Goal: Contribute content: Contribute content

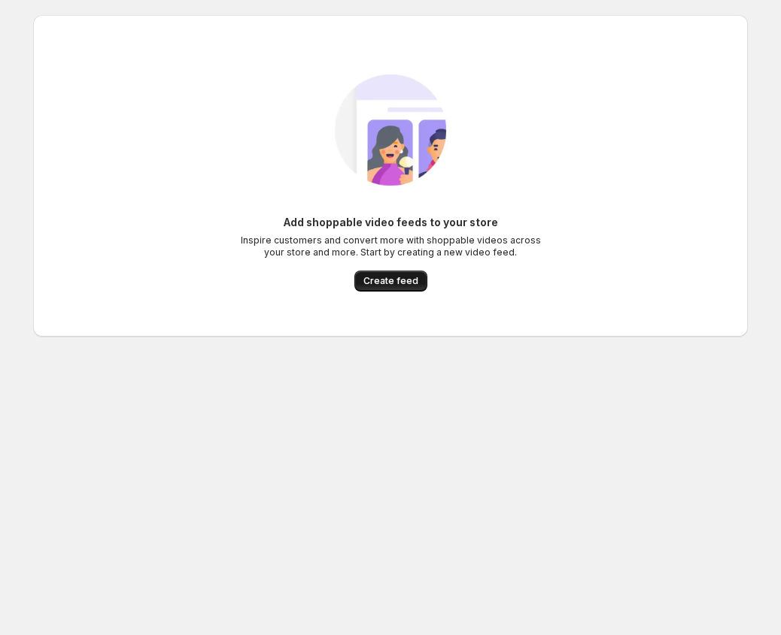
click at [402, 277] on span "Create feed" at bounding box center [390, 281] width 55 height 12
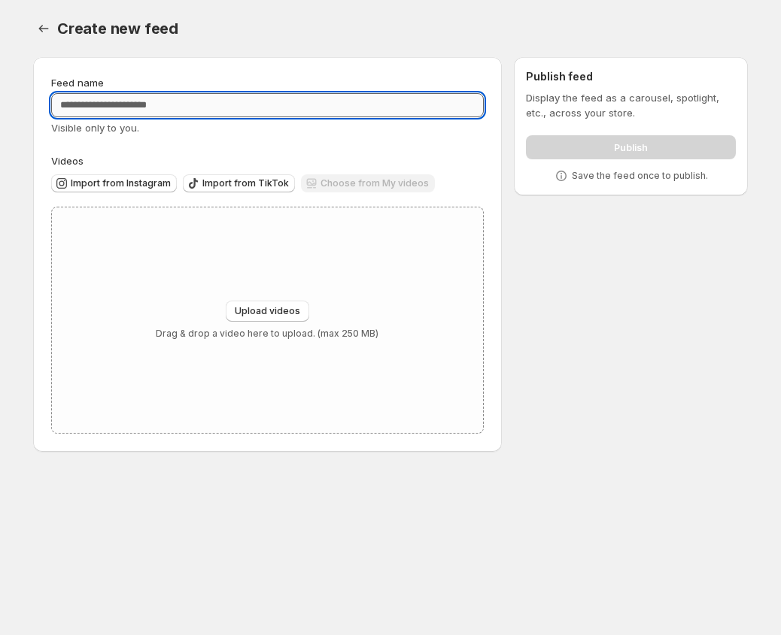
click at [140, 116] on input "Feed name" at bounding box center [267, 105] width 432 height 24
type input "*******"
click at [263, 309] on span "Upload videos" at bounding box center [267, 311] width 65 height 12
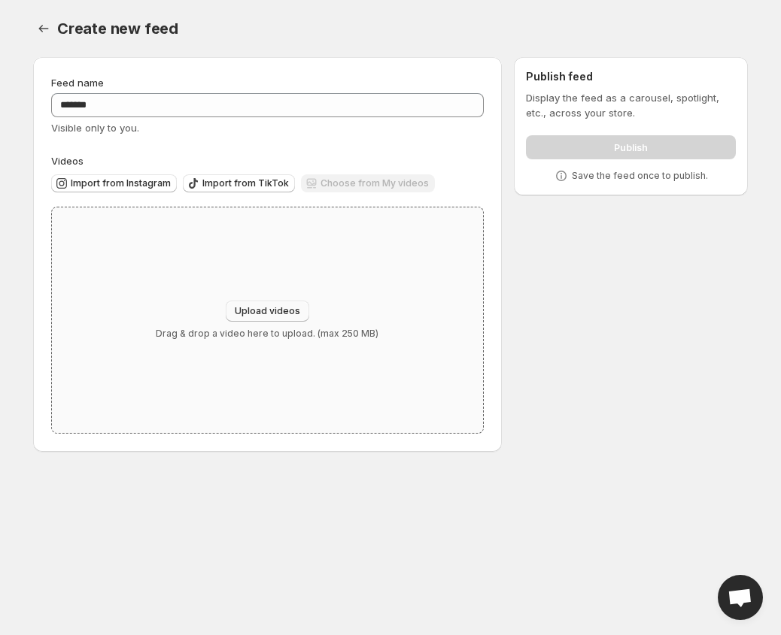
click at [297, 314] on span "Upload videos" at bounding box center [267, 311] width 65 height 12
type input "**********"
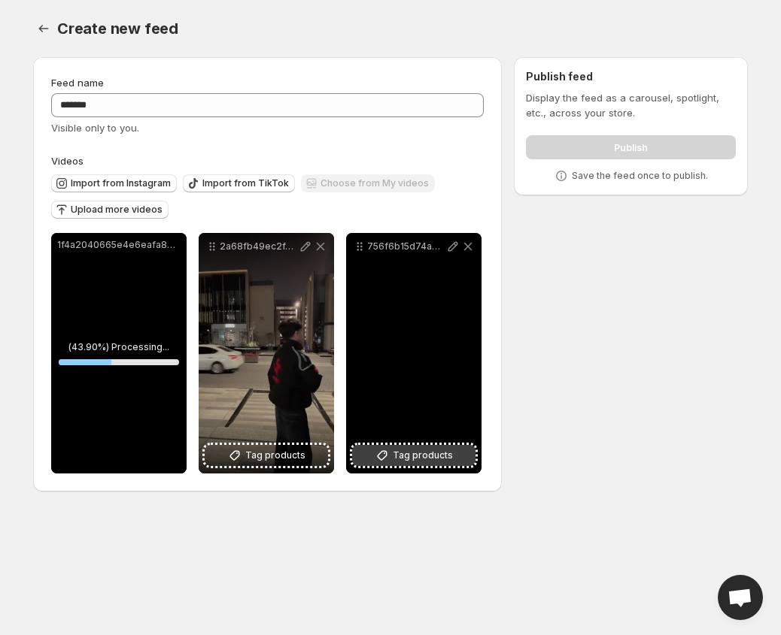
click at [393, 454] on button "Tag products" at bounding box center [413, 455] width 123 height 21
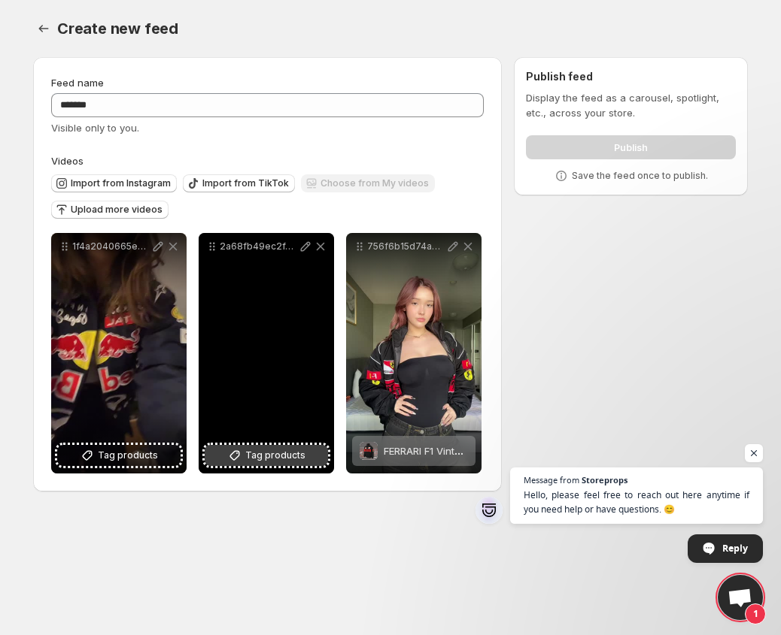
click at [296, 447] on button "Tag products" at bounding box center [266, 455] width 123 height 21
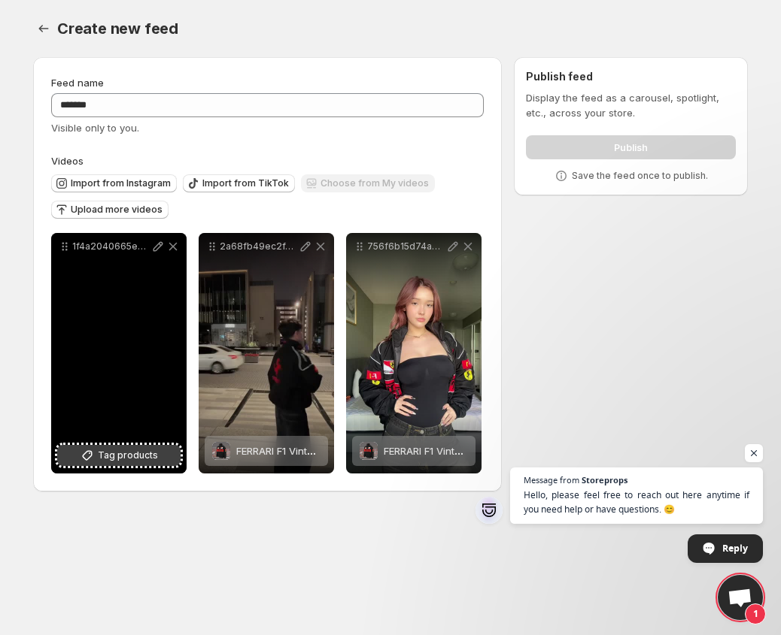
click at [144, 453] on span "Tag products" at bounding box center [128, 455] width 60 height 15
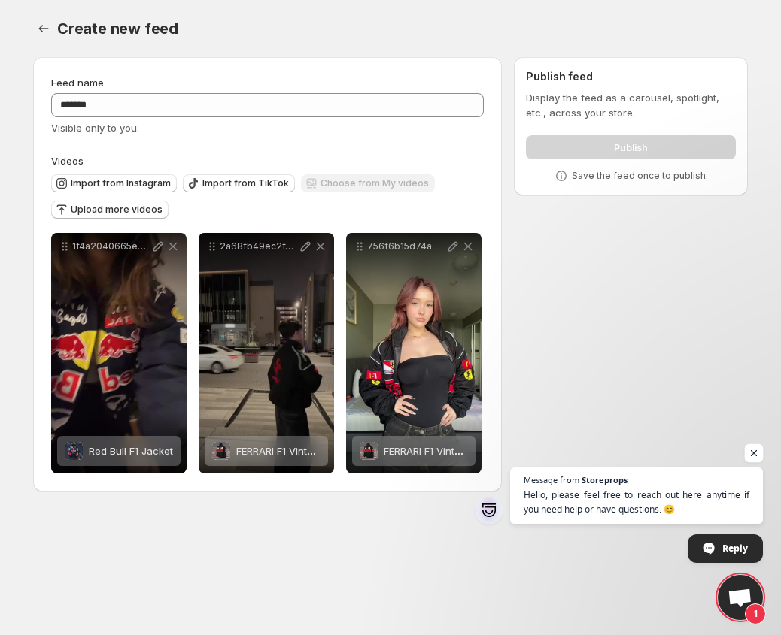
click at [752, 458] on span "Open chat" at bounding box center [753, 453] width 19 height 19
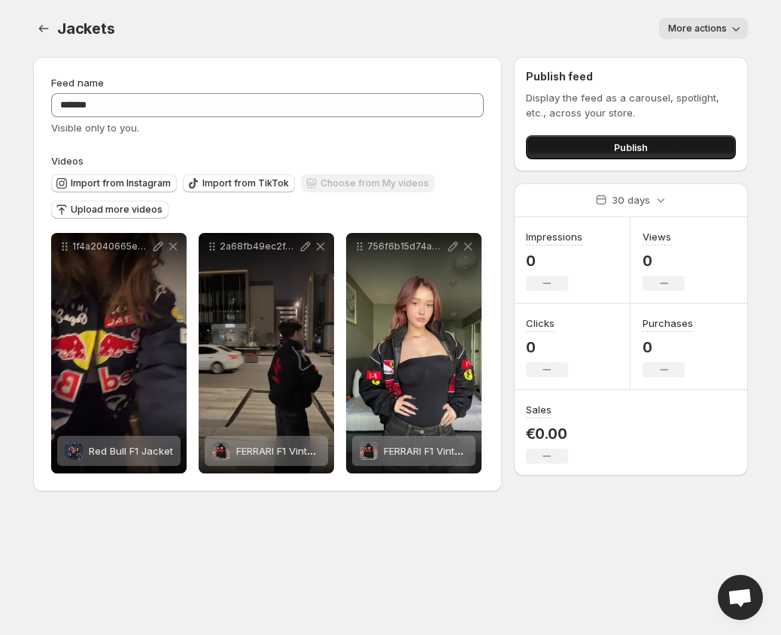
click at [584, 146] on button "Publish" at bounding box center [631, 147] width 210 height 24
click at [311, 203] on div "Import from Instagram Import from TikTok Choose from My videos Upload more vide…" at bounding box center [264, 194] width 438 height 53
click at [710, 28] on span "More actions" at bounding box center [697, 29] width 59 height 12
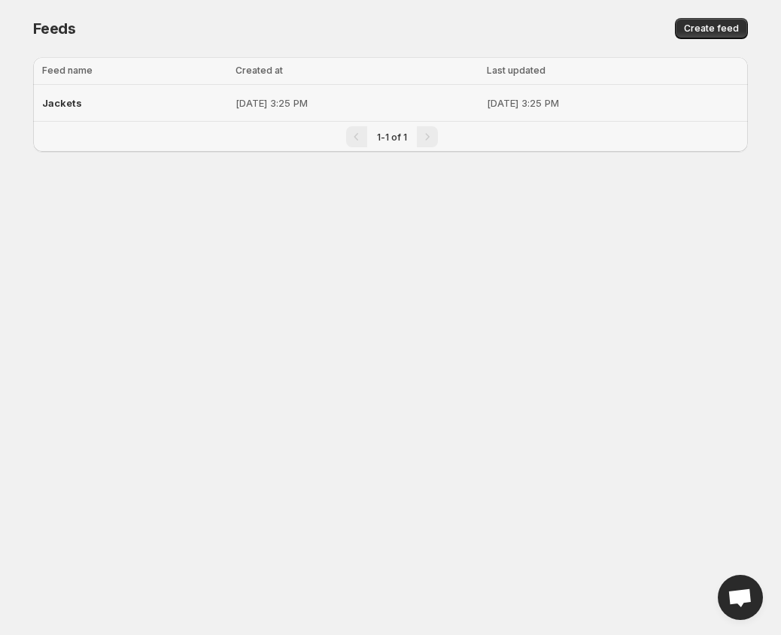
click at [386, 105] on p "[DATE] 3:25 PM" at bounding box center [356, 102] width 242 height 15
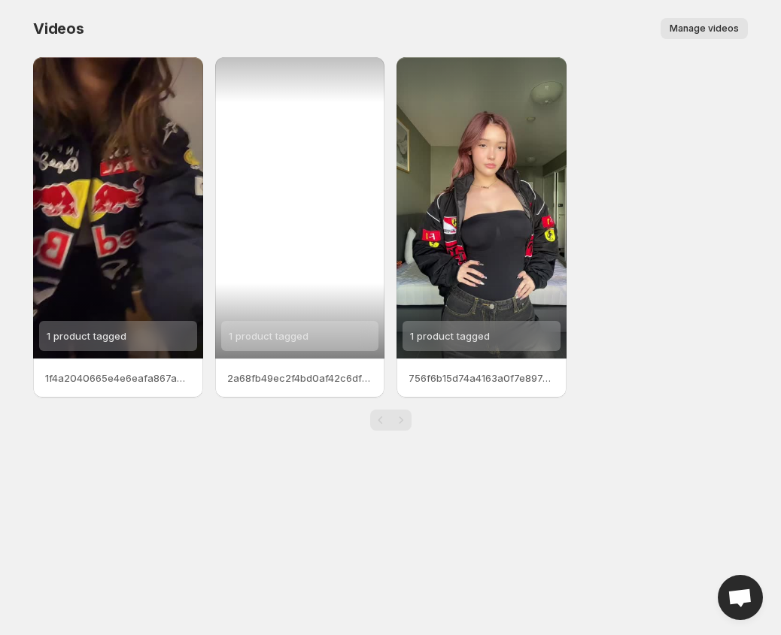
click at [320, 286] on div "1 product tagged" at bounding box center [300, 208] width 170 height 302
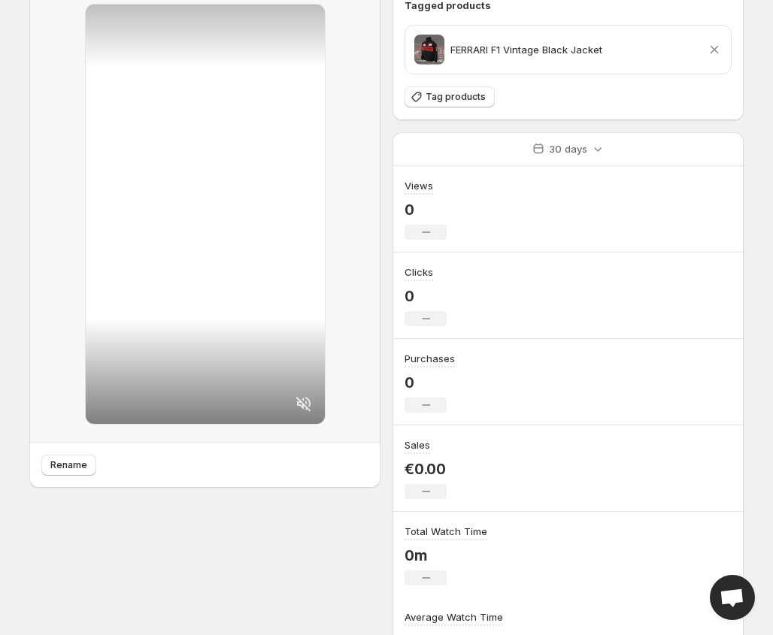
scroll to position [168, 0]
